Goal: Task Accomplishment & Management: Use online tool/utility

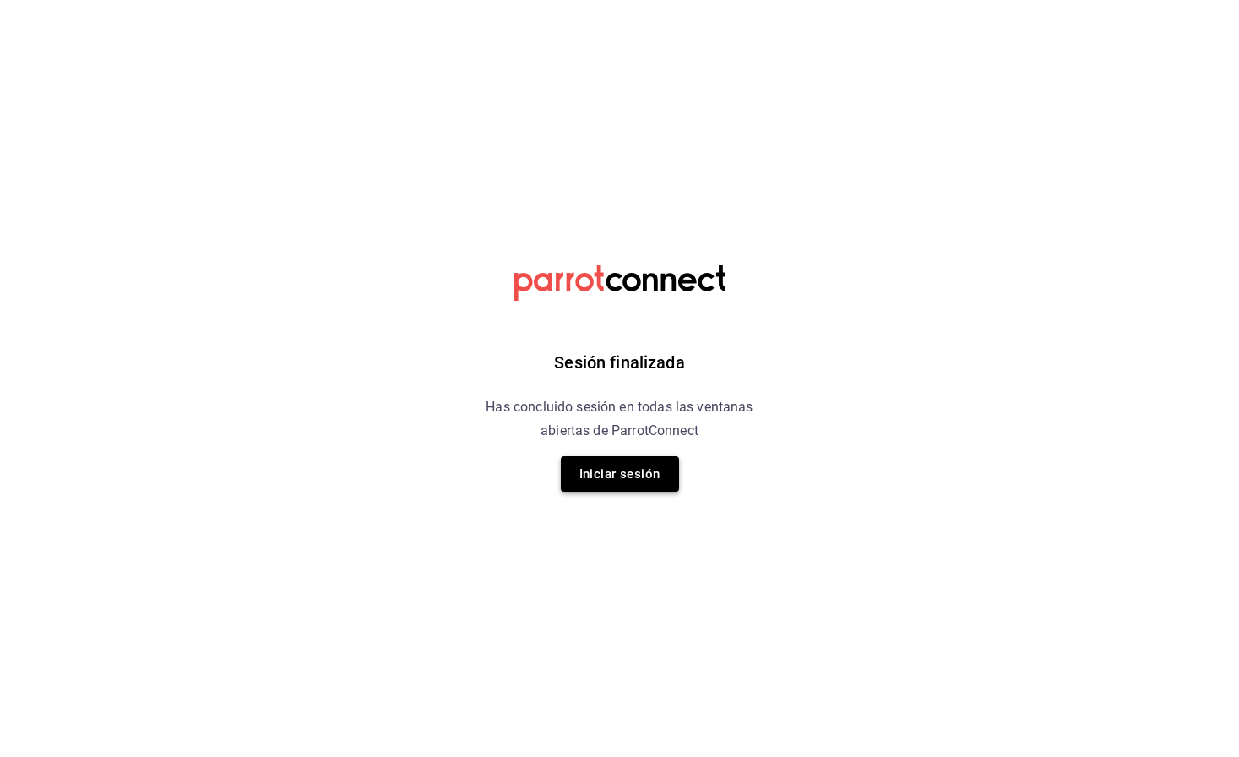
click at [642, 477] on button "Iniciar sesión" at bounding box center [620, 473] width 118 height 35
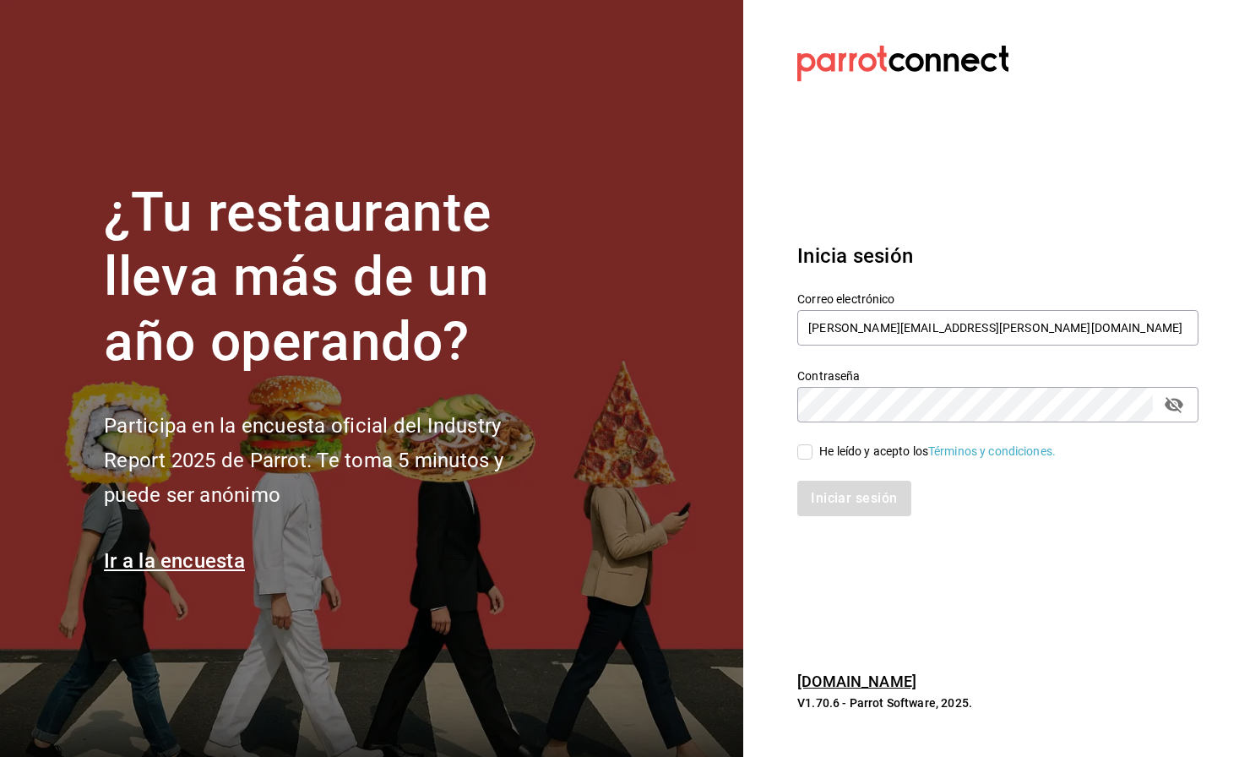
type input "ruben.leal@xix.com.mx"
click at [870, 448] on div "He leído y acepto los Términos y condiciones." at bounding box center [937, 452] width 236 height 18
click at [812, 448] on input "He leído y acepto los Términos y condiciones." at bounding box center [804, 451] width 15 height 15
checkbox input "true"
click at [845, 505] on button "Iniciar sesión" at bounding box center [854, 498] width 115 height 35
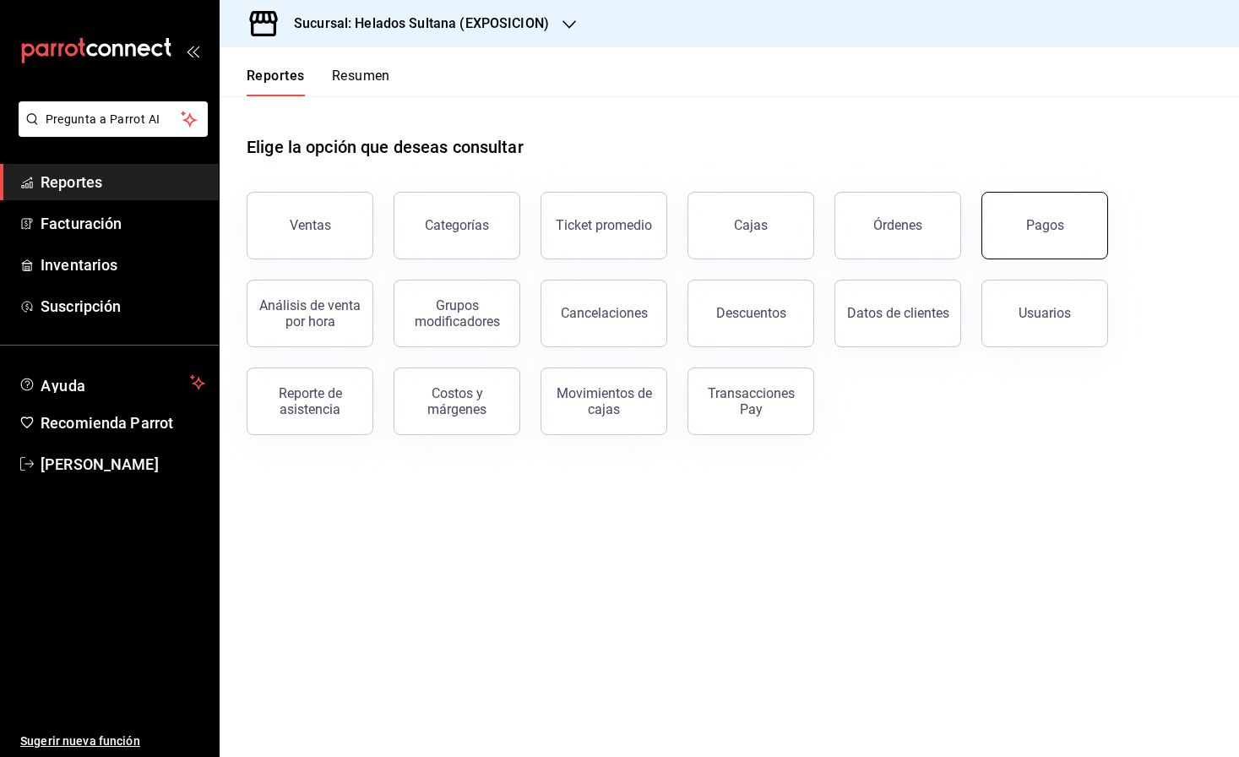
click at [1010, 231] on button "Pagos" at bounding box center [1044, 226] width 127 height 68
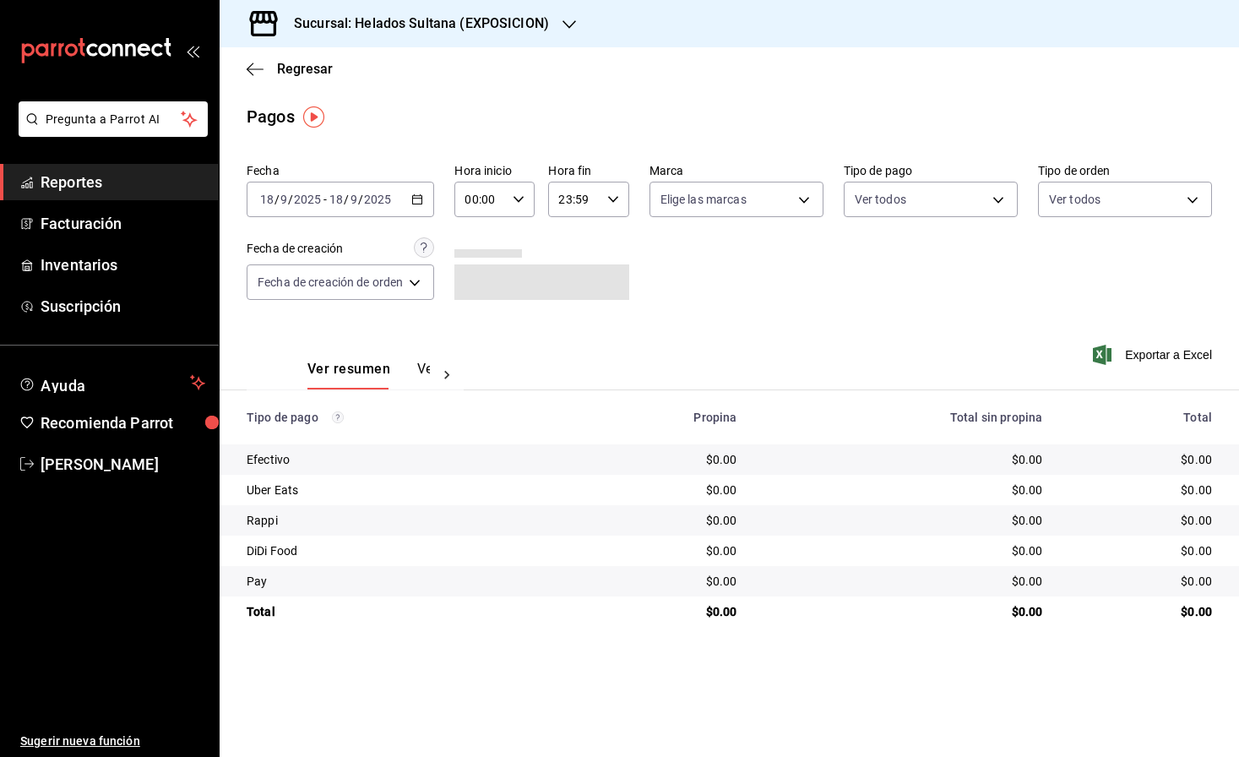
click at [421, 203] on icon "button" at bounding box center [417, 199] width 12 height 12
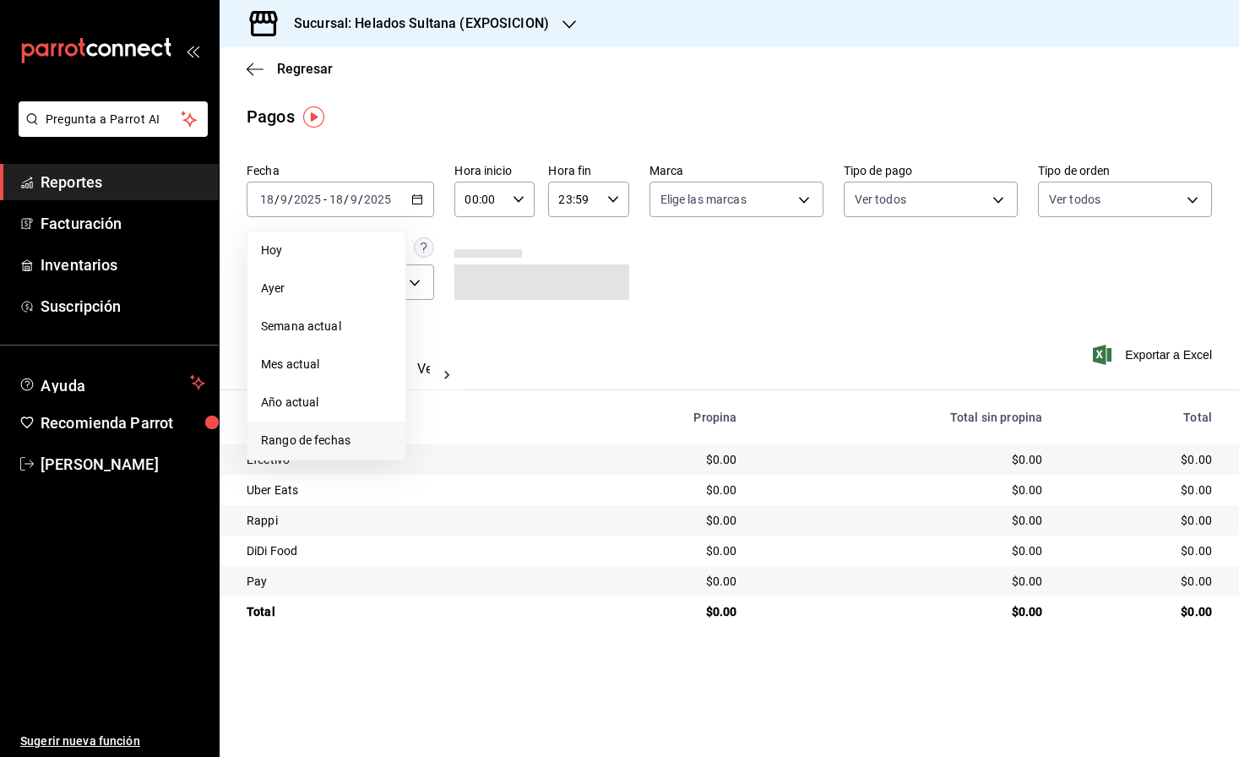
click at [325, 440] on span "Rango de fechas" at bounding box center [326, 441] width 131 height 18
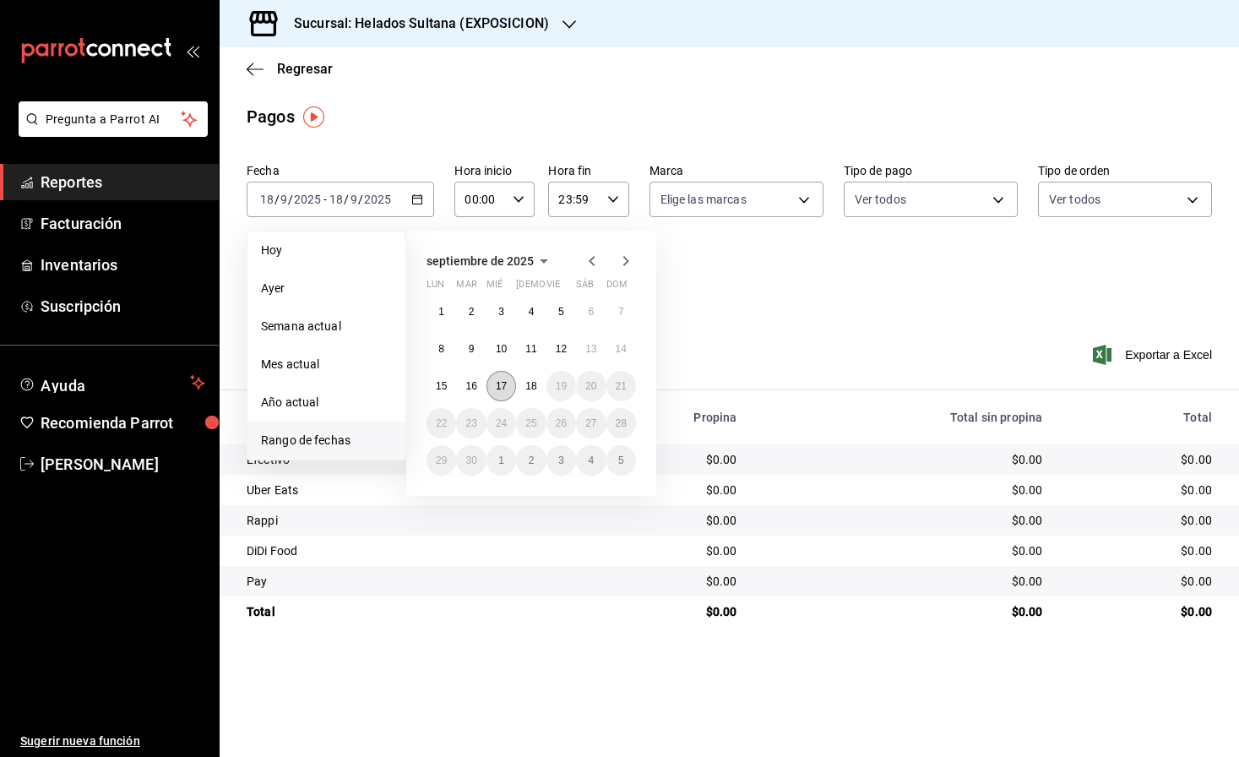
click at [512, 386] on button "17" at bounding box center [501, 386] width 30 height 30
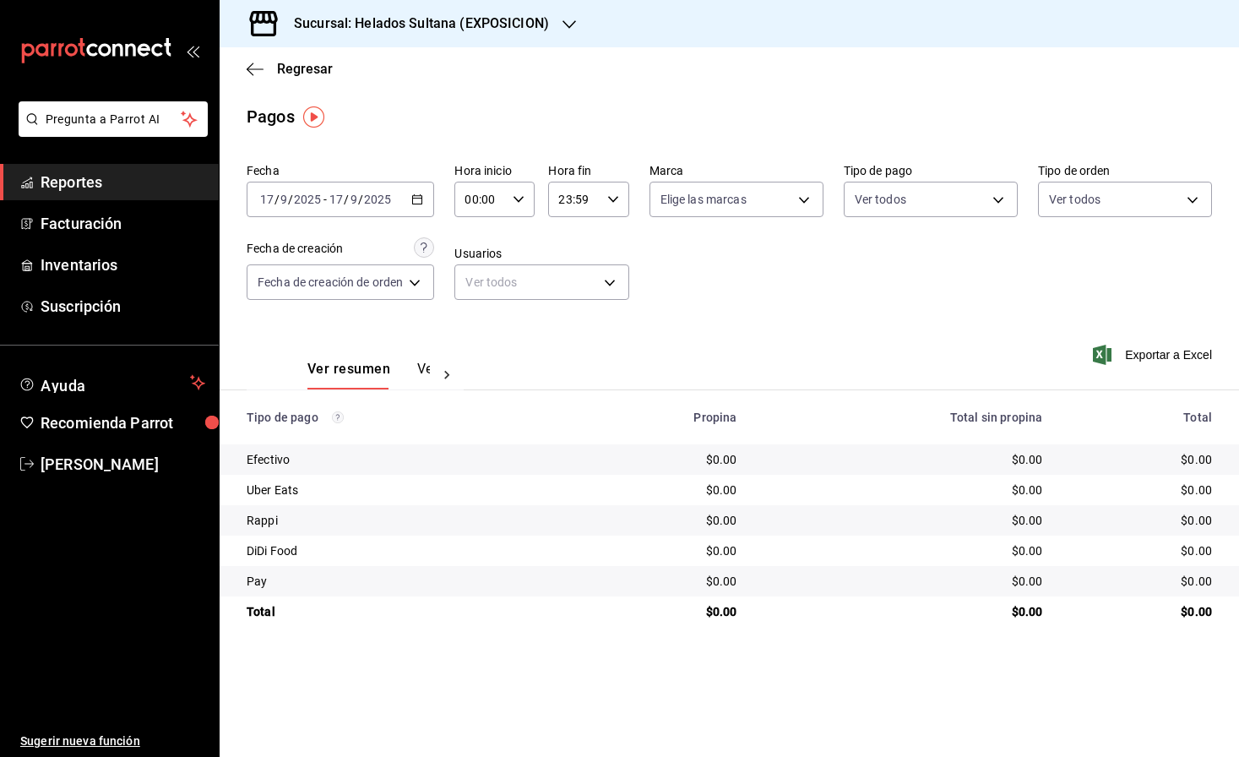
click at [483, 26] on h3 "Sucursal: Helados Sultana (EXPOSICION)" at bounding box center [414, 24] width 269 height 20
click at [400, 110] on span "Helados Sultana (VASCONCELOS)" at bounding box center [324, 111] width 182 height 18
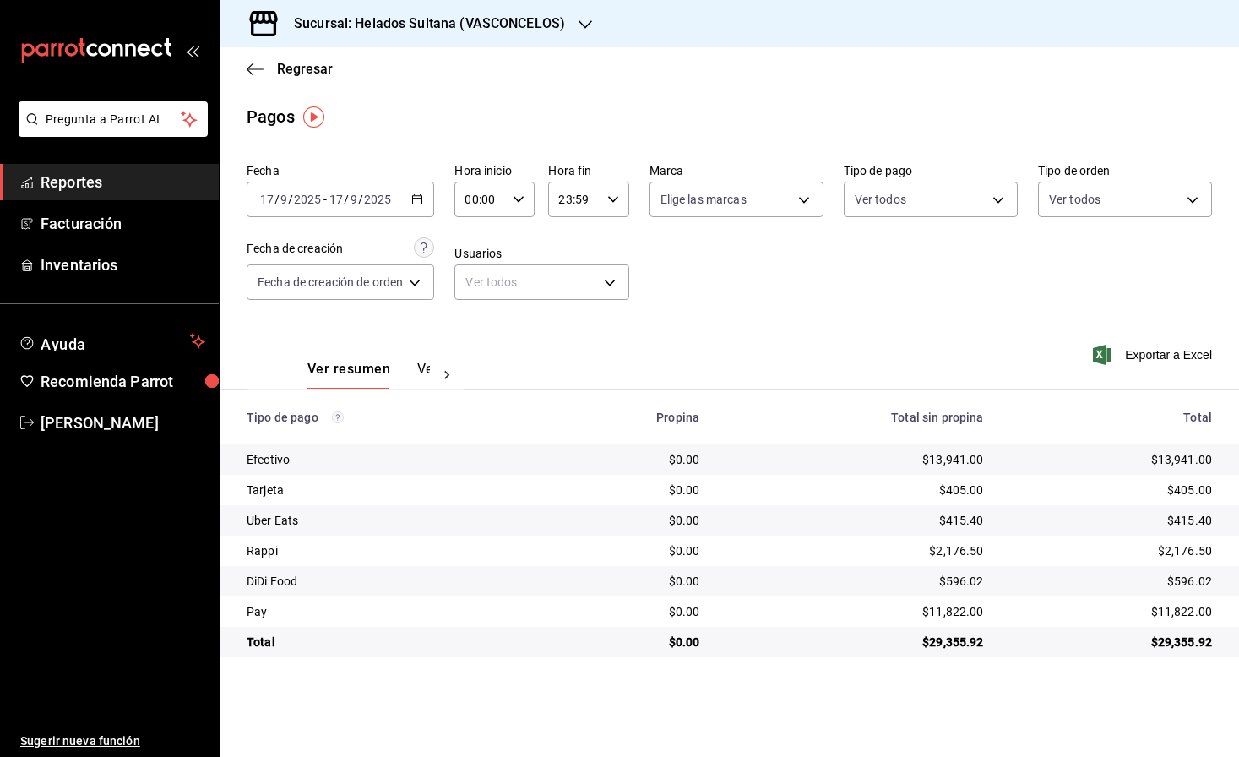
click at [754, 368] on div "Ver resumen Ver pagos Exportar a Excel" at bounding box center [729, 365] width 1019 height 90
click at [638, 518] on div "$0.00" at bounding box center [629, 520] width 139 height 17
